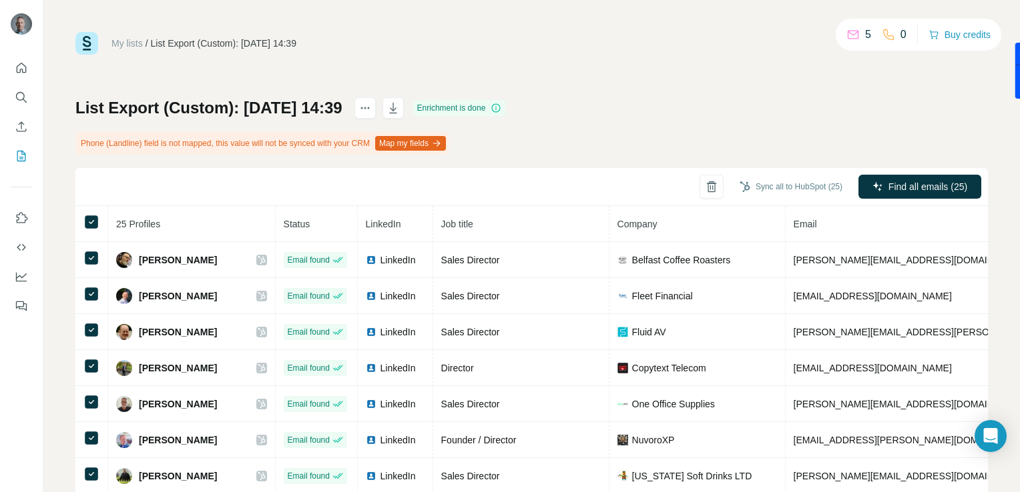
click at [826, 137] on div "List Export (Custom): [DATE] 14:39 Enrichment is done Phone (Landline) field is…" at bounding box center [531, 327] width 912 height 461
click at [948, 38] on button "Buy credits" at bounding box center [959, 34] width 62 height 19
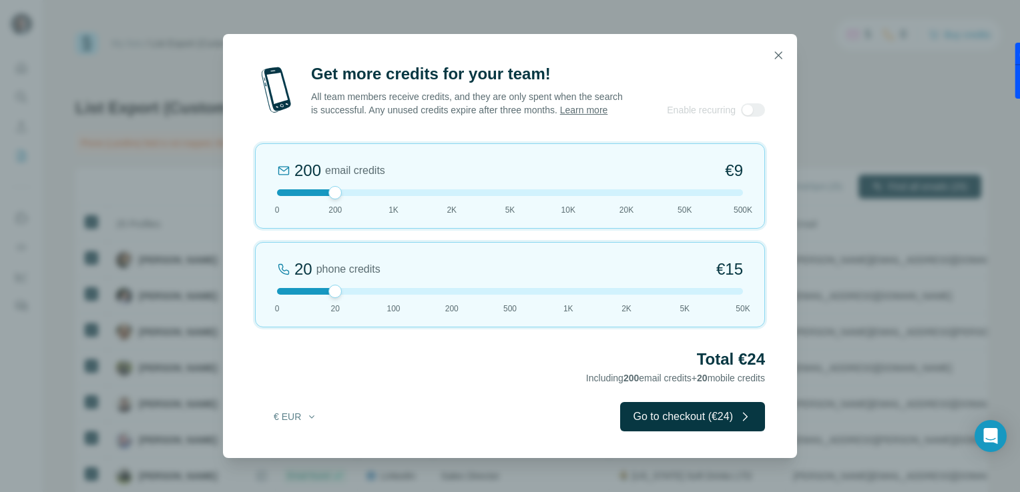
click at [291, 295] on div at bounding box center [510, 291] width 466 height 7
click at [392, 196] on div at bounding box center [510, 193] width 466 height 7
click at [334, 204] on div "1K email credits €42 0 200 1K 2K 5K 10K 20K 50K 500K" at bounding box center [510, 185] width 510 height 85
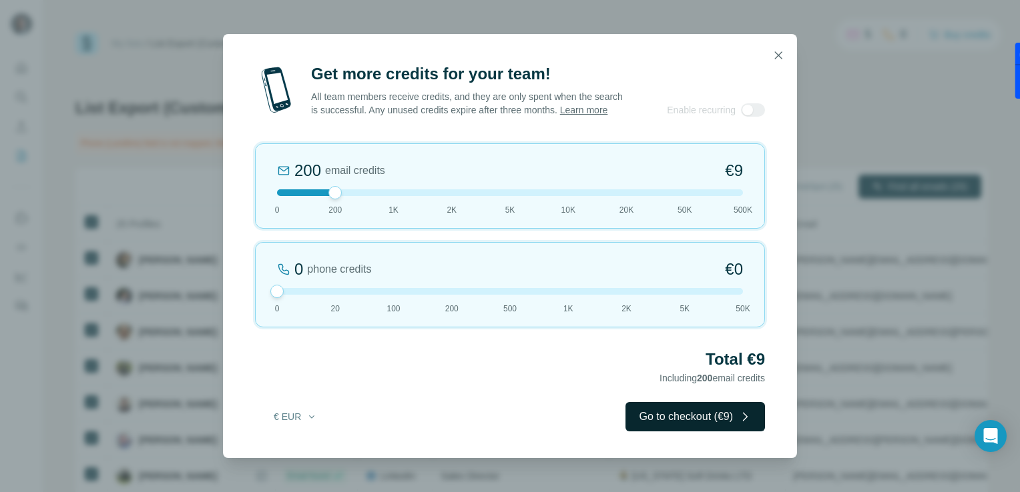
click at [711, 426] on button "Go to checkout (€9)" at bounding box center [694, 416] width 139 height 29
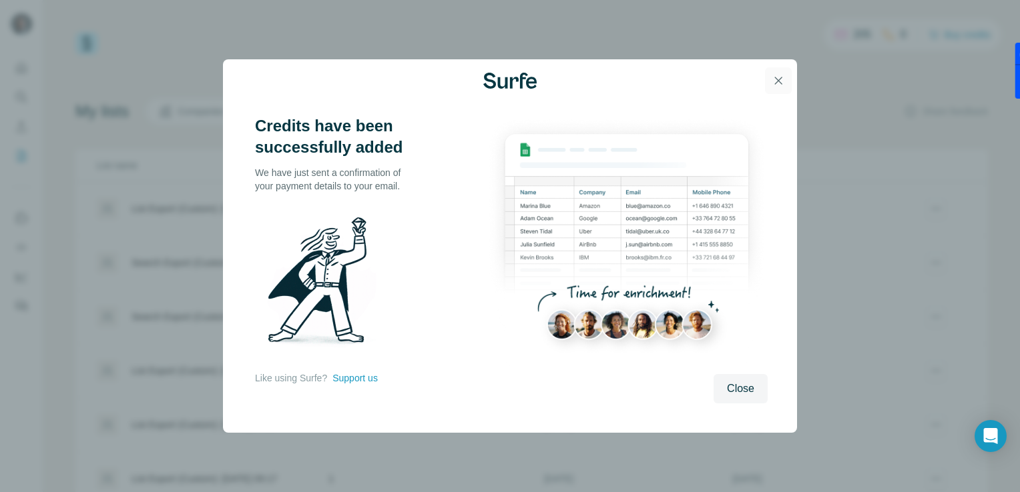
click at [777, 77] on icon "button" at bounding box center [777, 80] width 13 height 13
